Goal: Transaction & Acquisition: Book appointment/travel/reservation

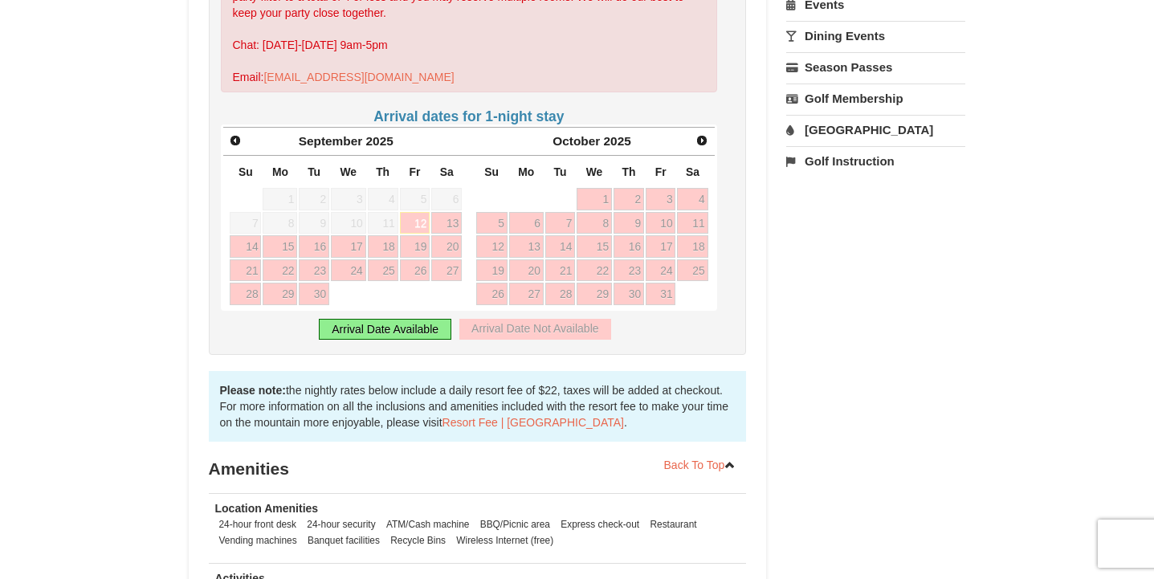
scroll to position [578, 0]
click at [699, 135] on span "Next" at bounding box center [701, 141] width 13 height 13
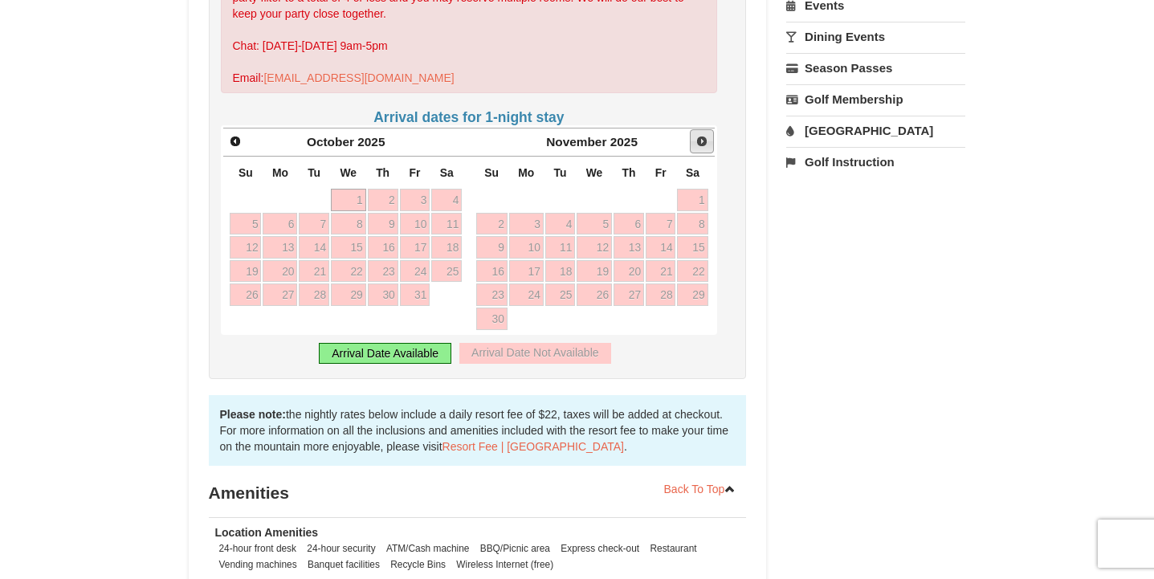
click at [699, 135] on span "Next" at bounding box center [701, 141] width 13 height 13
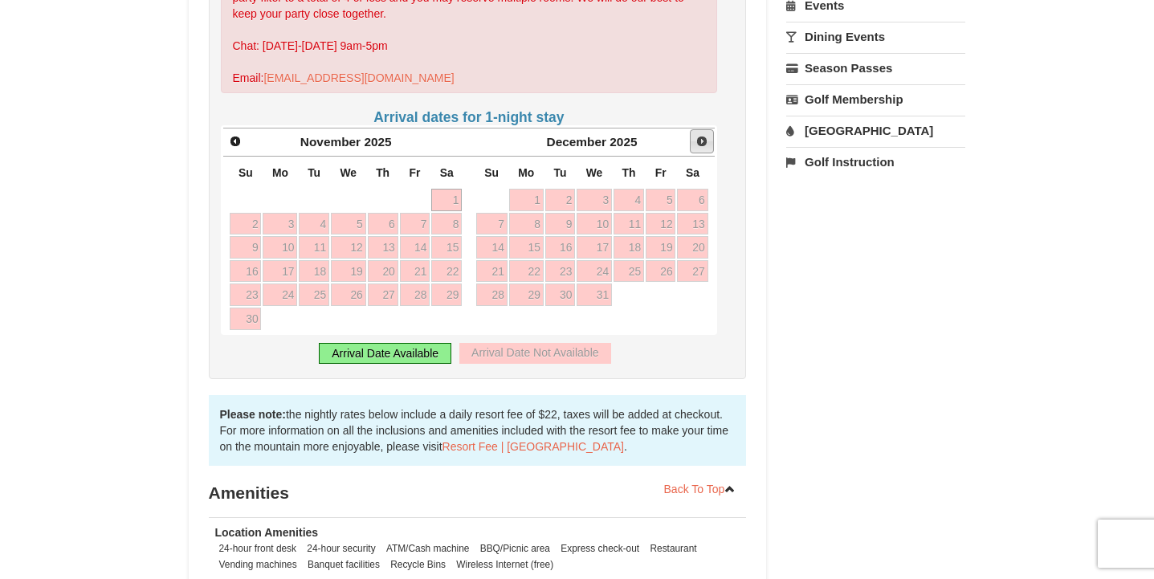
click at [699, 135] on span "Next" at bounding box center [701, 141] width 13 height 13
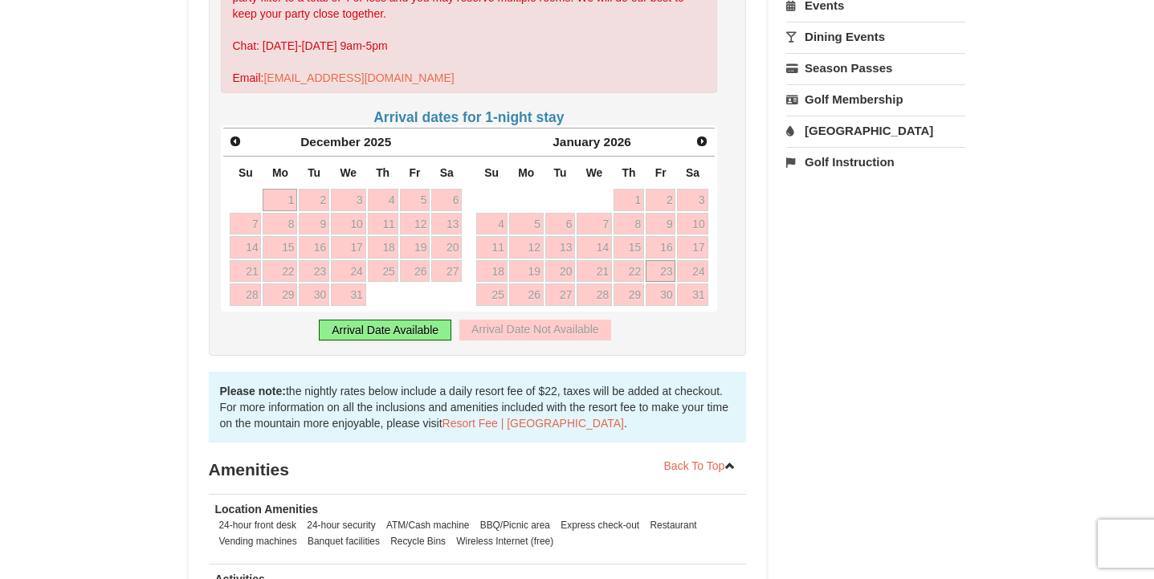
click at [667, 260] on link "23" at bounding box center [661, 271] width 31 height 22
type input "[DATE]"
click at [662, 260] on link "23" at bounding box center [661, 271] width 31 height 22
type input "[DATE]"
click at [662, 260] on link "23" at bounding box center [661, 271] width 31 height 22
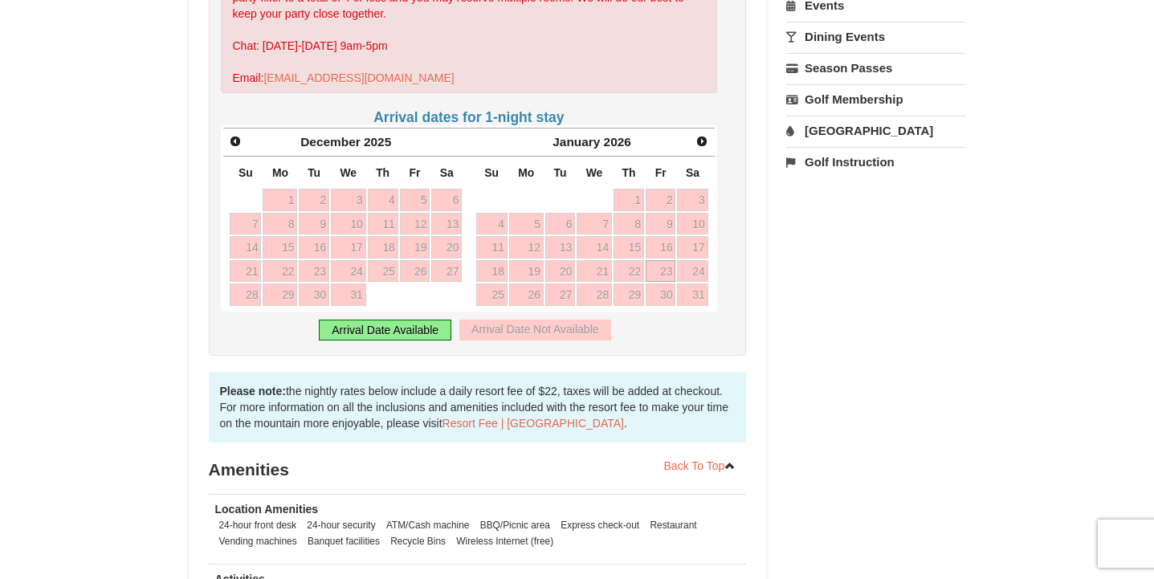
click at [662, 260] on link "23" at bounding box center [661, 271] width 31 height 22
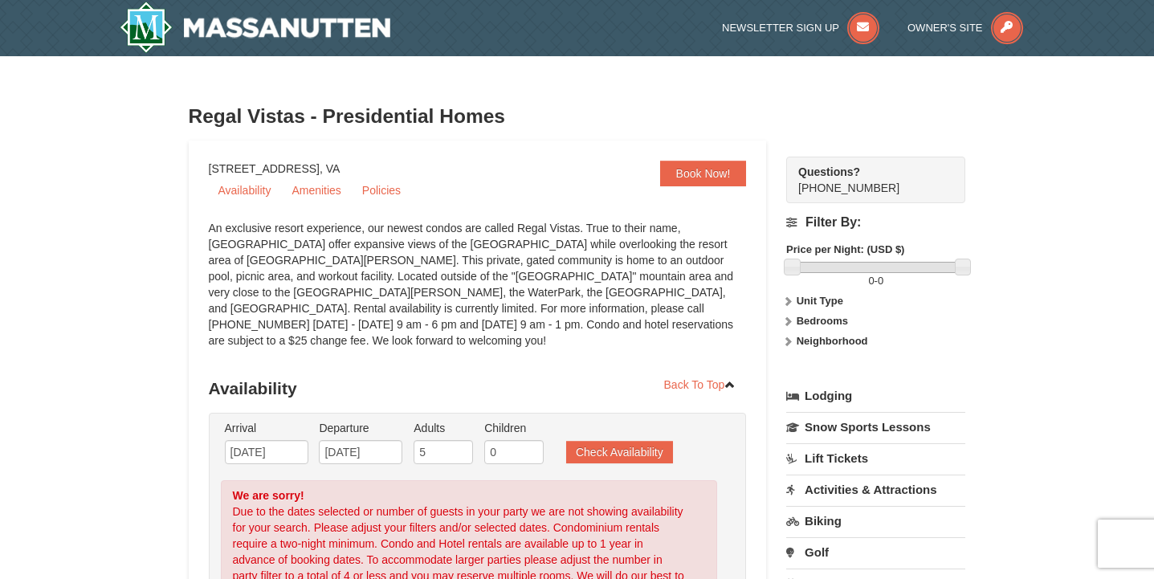
scroll to position [0, 0]
